Goal: Communication & Community: Answer question/provide support

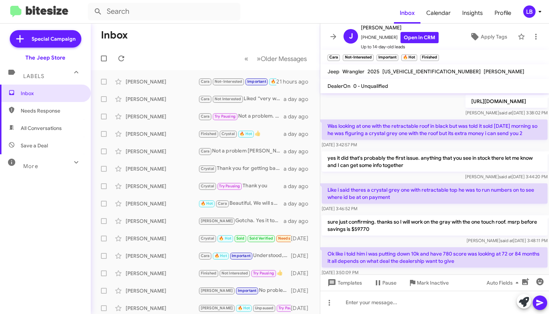
scroll to position [447, 0]
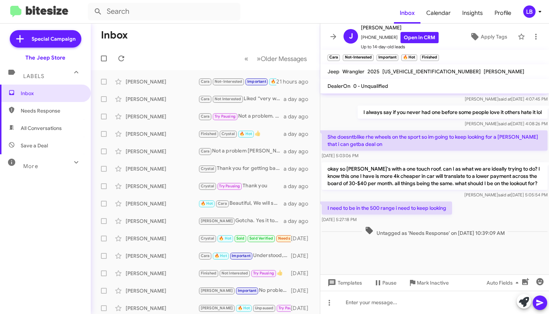
click at [155, 45] on mat-toolbar-row "Inbox" at bounding box center [205, 35] width 229 height 23
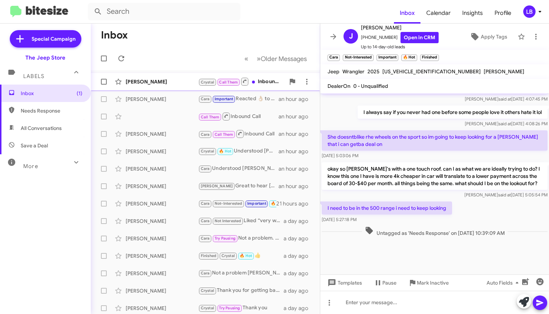
click at [158, 82] on div "[PERSON_NAME]" at bounding box center [162, 81] width 73 height 7
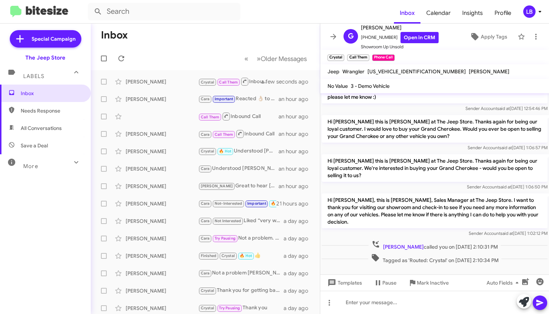
click at [404, 168] on p "Hi [PERSON_NAME] this is [PERSON_NAME] at The Jeep Store. Thanks again for bein…" at bounding box center [435, 168] width 226 height 28
click at [369, 105] on div "Sender Account said at [DATE] 12:54:46 PM" at bounding box center [435, 108] width 226 height 7
click at [165, 48] on mat-toolbar-row "« Previous » Next Older Messages" at bounding box center [205, 58] width 229 height 23
drag, startPoint x: 390, startPoint y: 36, endPoint x: 367, endPoint y: 40, distance: 23.6
click at [367, 41] on span "[PHONE_NUMBER] Open in CRM" at bounding box center [400, 37] width 78 height 11
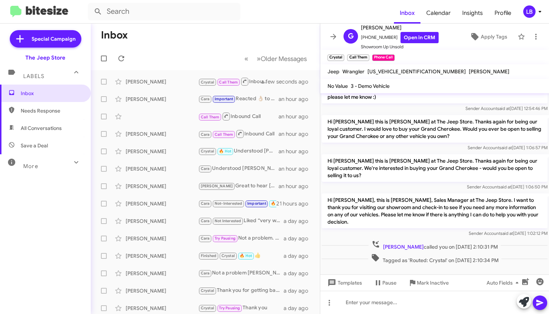
click at [271, 43] on mat-toolbar-row "Inbox" at bounding box center [205, 35] width 229 height 23
drag, startPoint x: 389, startPoint y: 37, endPoint x: 366, endPoint y: 41, distance: 23.2
click at [366, 41] on span "[PHONE_NUMBER] Open in CRM" at bounding box center [400, 37] width 78 height 11
copy span "6095176784"
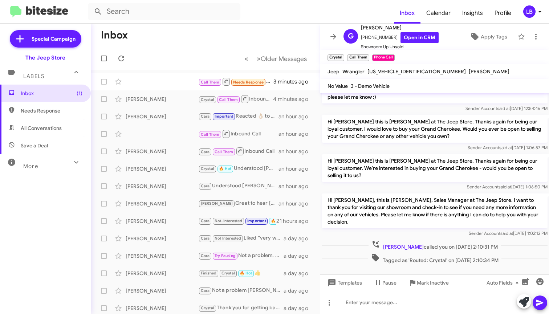
click at [451, 230] on div "Hi [PERSON_NAME], this is [PERSON_NAME], Sales Manager at The Jeep Store. I wan…" at bounding box center [435, 215] width 229 height 47
click at [428, 184] on div "Sender Account said at [DATE] 1:06:50 PM" at bounding box center [435, 187] width 226 height 7
click at [435, 105] on div "Sender Account said at [DATE] 12:54:46 PM" at bounding box center [435, 108] width 226 height 7
click at [47, 89] on span "Inbox (1)" at bounding box center [45, 93] width 91 height 17
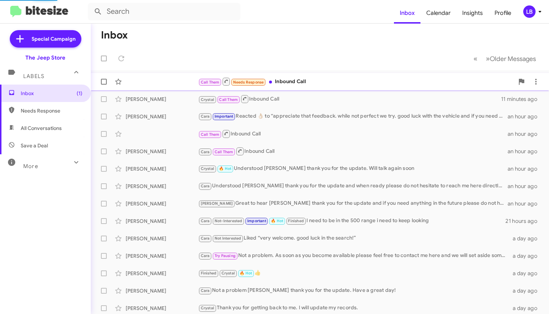
click at [294, 82] on div "Call Them Needs Response Inbound Call" at bounding box center [356, 81] width 316 height 9
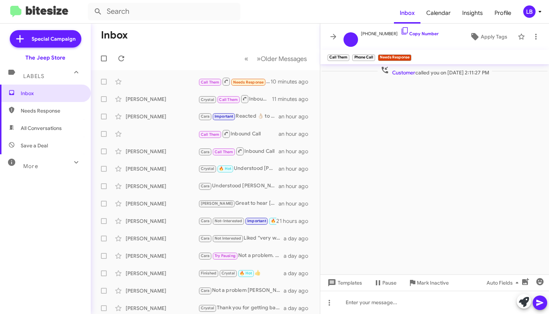
drag, startPoint x: 214, startPoint y: 44, endPoint x: 144, endPoint y: 26, distance: 72.7
click at [211, 43] on mat-toolbar-row "Inbox" at bounding box center [205, 35] width 229 height 23
drag, startPoint x: 229, startPoint y: 28, endPoint x: 295, endPoint y: 3, distance: 70.4
click at [229, 28] on mat-toolbar-row "Inbox" at bounding box center [205, 35] width 229 height 23
